Goal: Transaction & Acquisition: Obtain resource

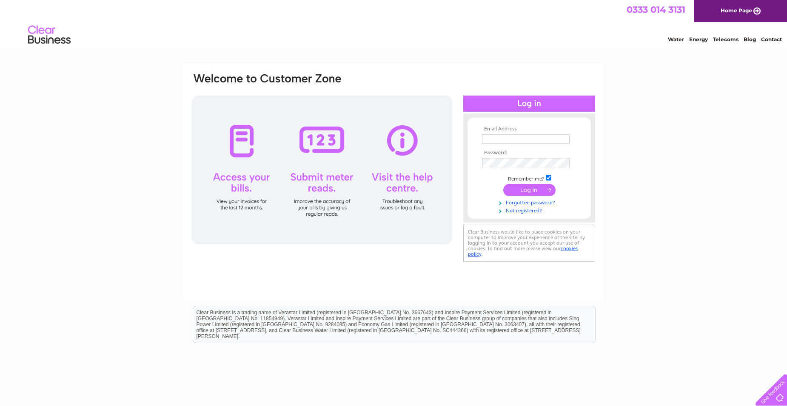
type input "info@wayneatkinsonhaulage.co.uk"
click at [519, 191] on input "submit" at bounding box center [529, 190] width 52 height 12
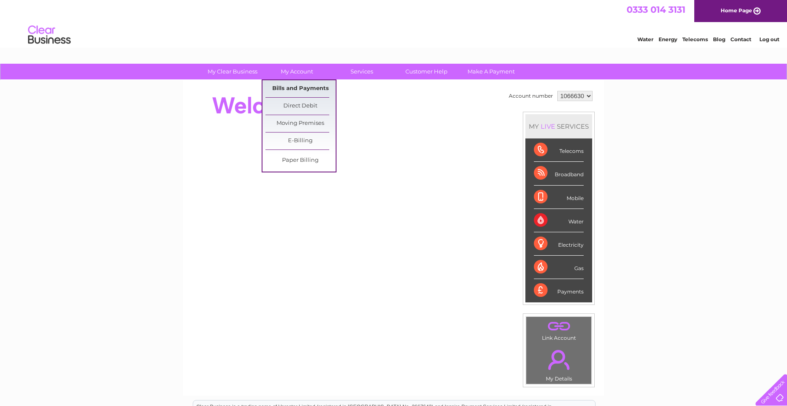
click at [283, 82] on link "Bills and Payments" at bounding box center [300, 88] width 70 height 17
click at [288, 91] on link "Bills and Payments" at bounding box center [300, 88] width 70 height 17
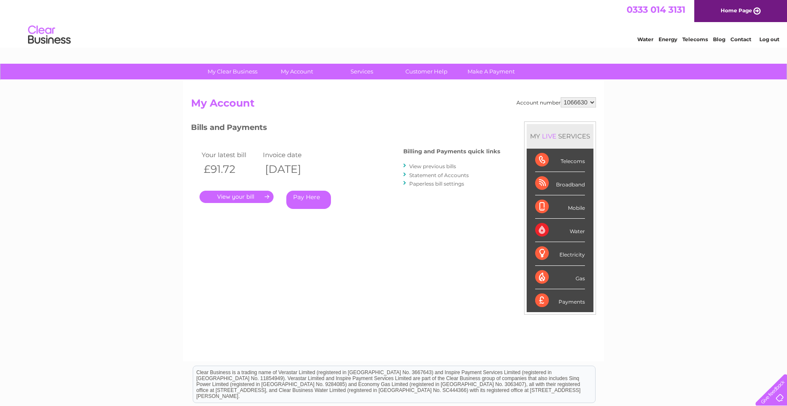
click at [230, 196] on link "." at bounding box center [236, 197] width 74 height 12
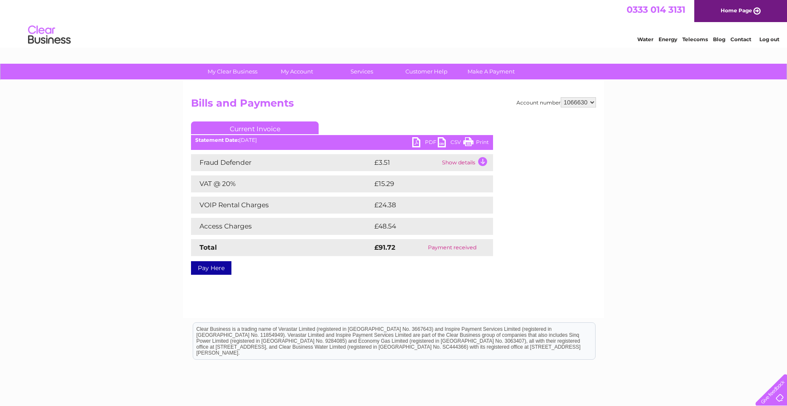
click at [427, 139] on link "PDF" at bounding box center [425, 143] width 26 height 12
